Goal: Information Seeking & Learning: Learn about a topic

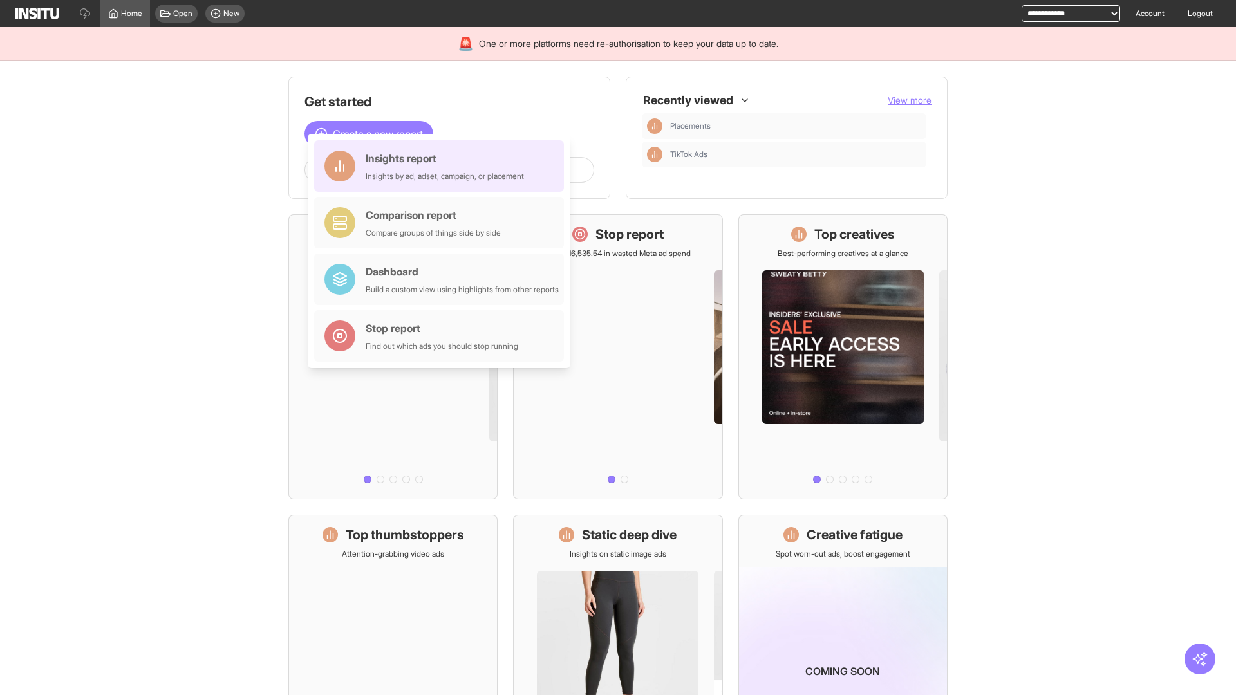
click at [442, 166] on div "Insights report Insights by ad, adset, campaign, or placement" at bounding box center [445, 166] width 158 height 31
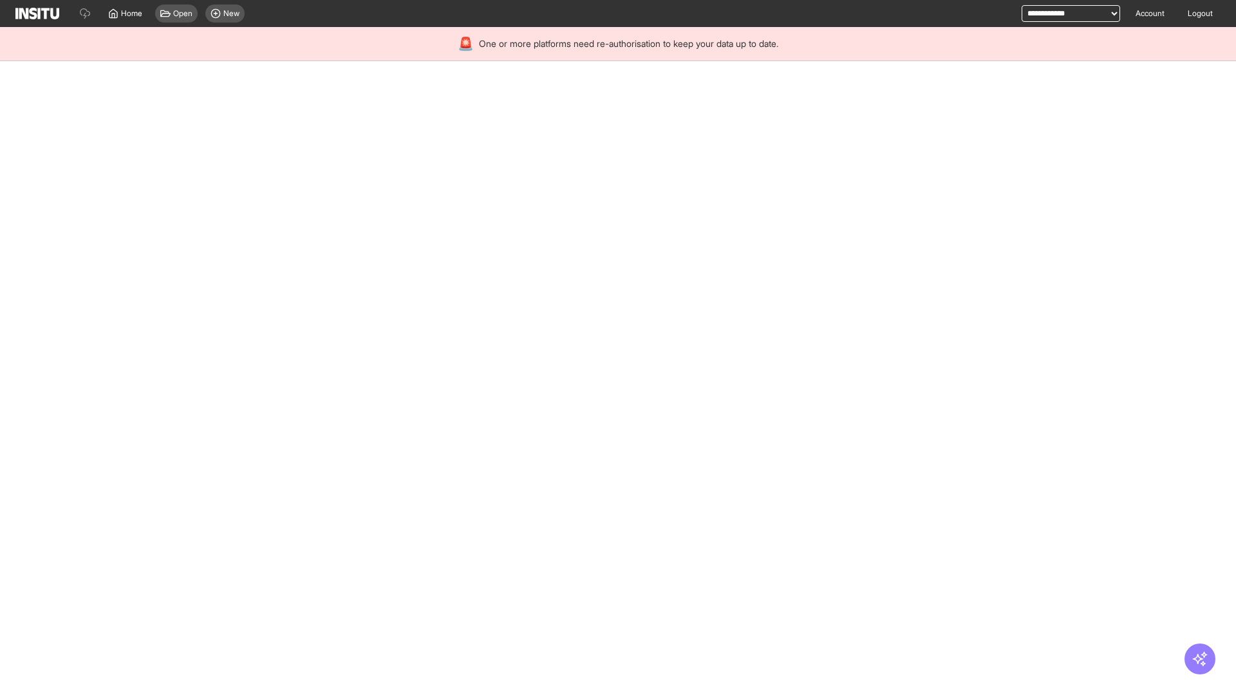
select select "**"
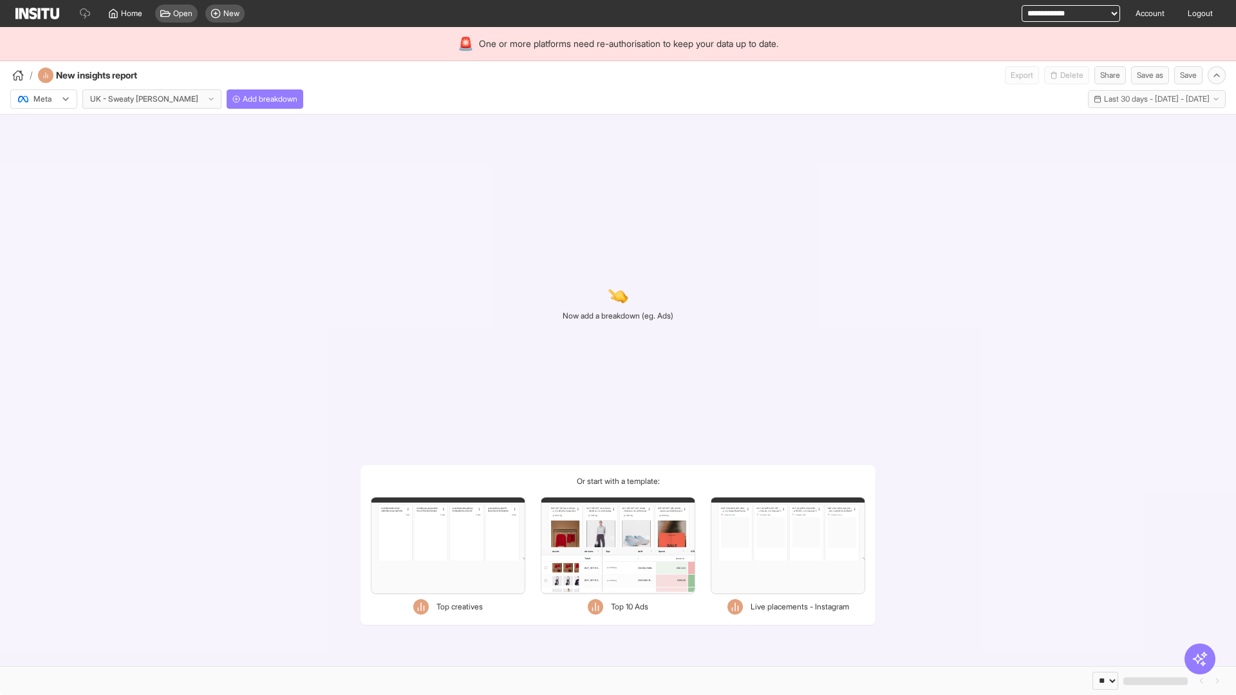
click at [44, 99] on div at bounding box center [35, 99] width 36 height 13
click at [43, 127] on span "Meta" at bounding box center [42, 127] width 17 height 12
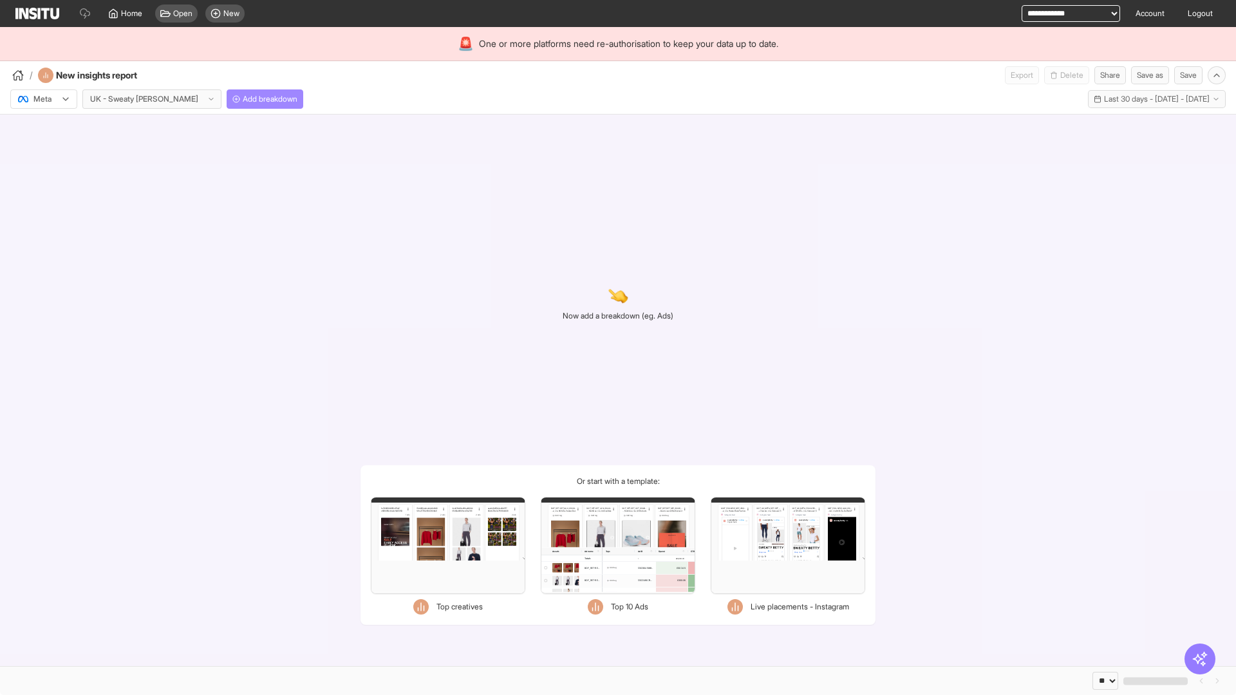
click at [243, 99] on span "Add breakdown" at bounding box center [270, 99] width 55 height 10
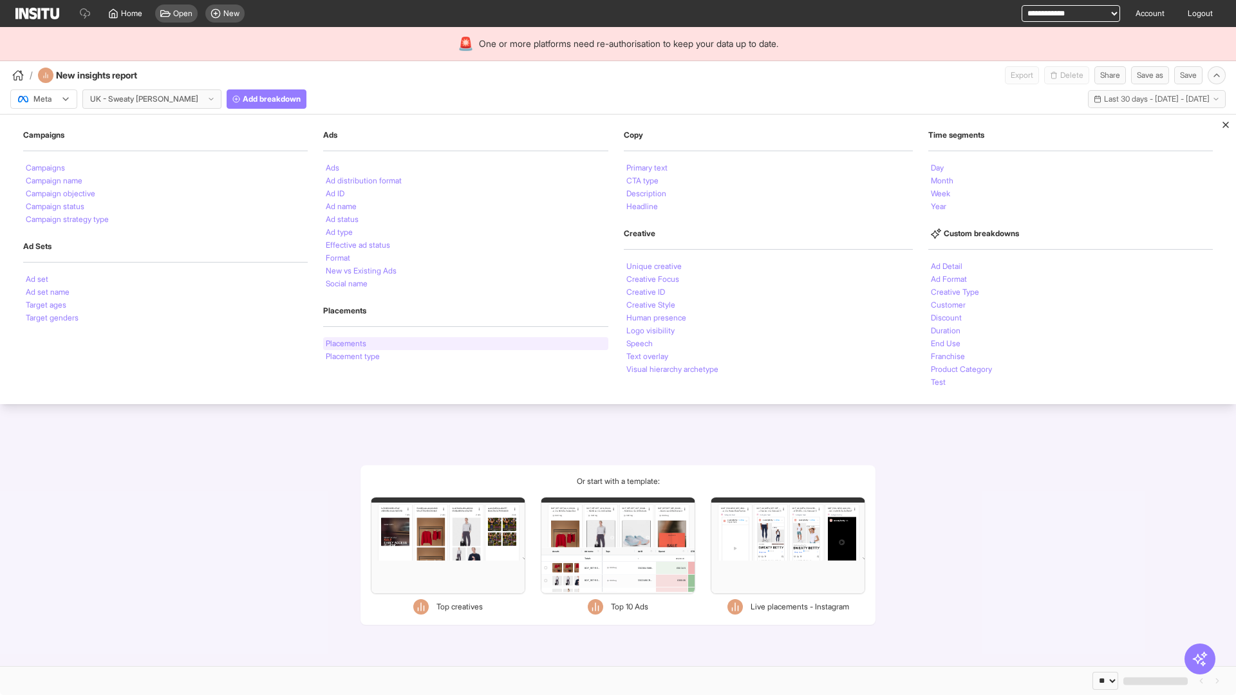
click at [346, 344] on li "Placements" at bounding box center [346, 344] width 41 height 8
